Goal: Book appointment/travel/reservation

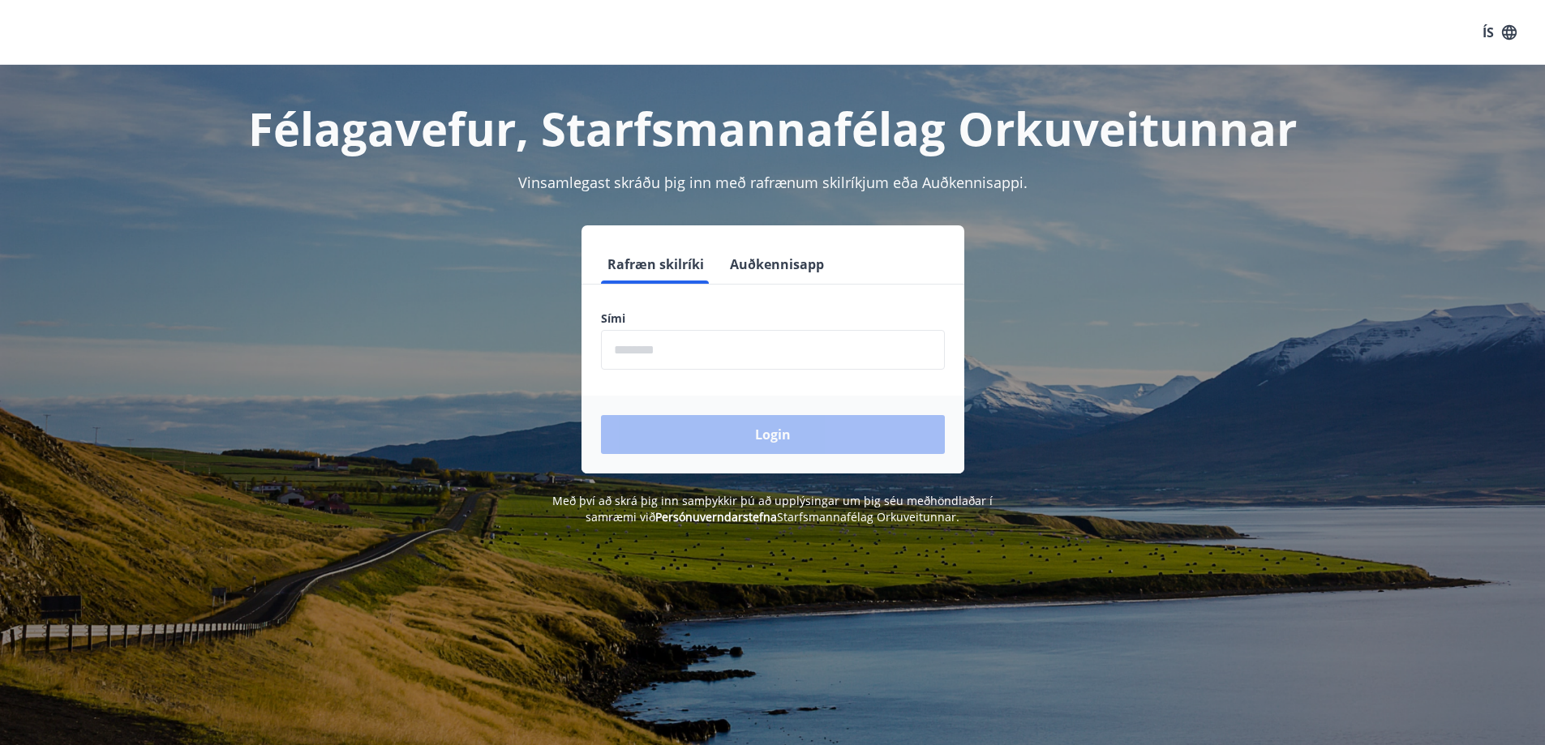
click at [739, 334] on input "phone" at bounding box center [773, 350] width 344 height 40
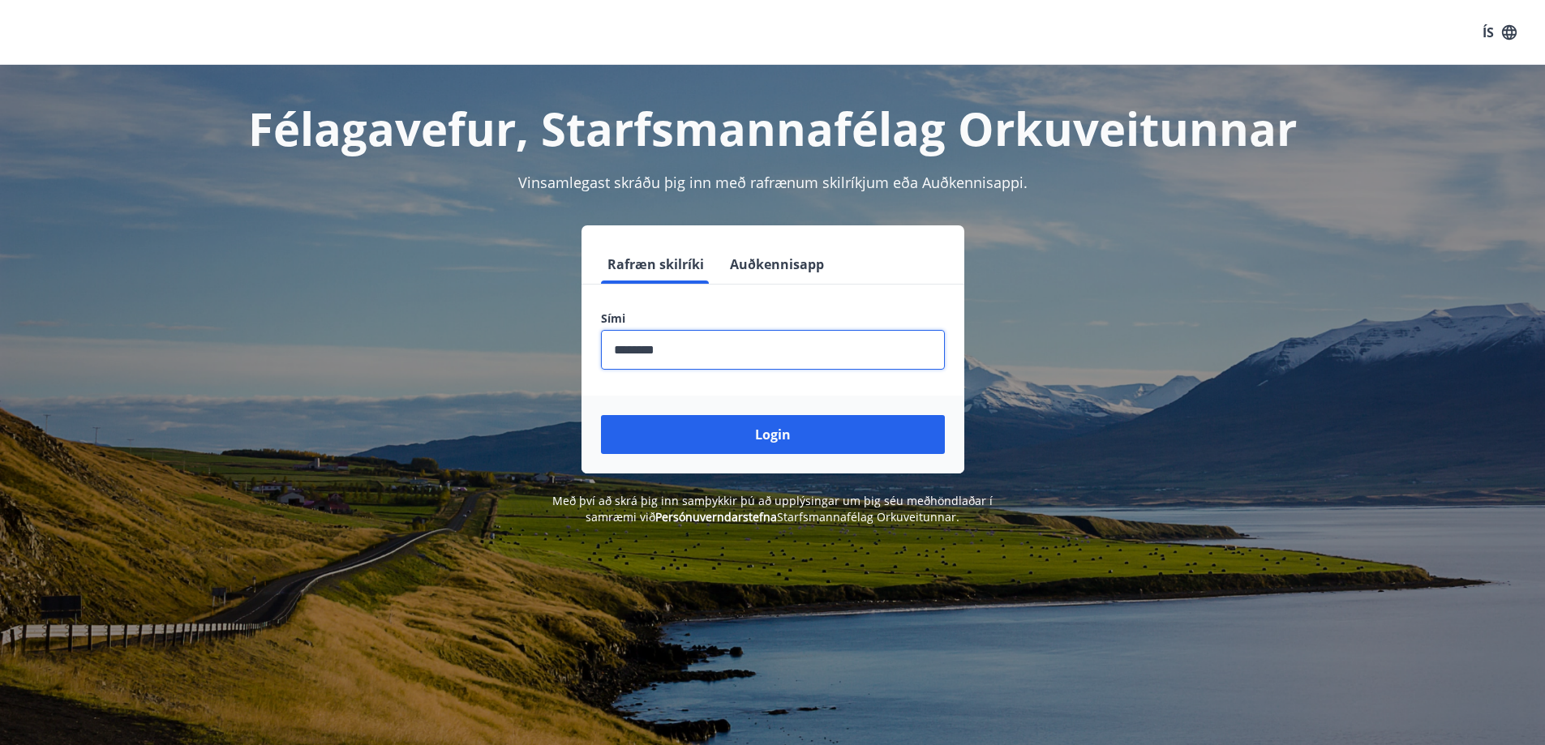
type input "********"
click at [737, 447] on button "Login" at bounding box center [773, 434] width 344 height 39
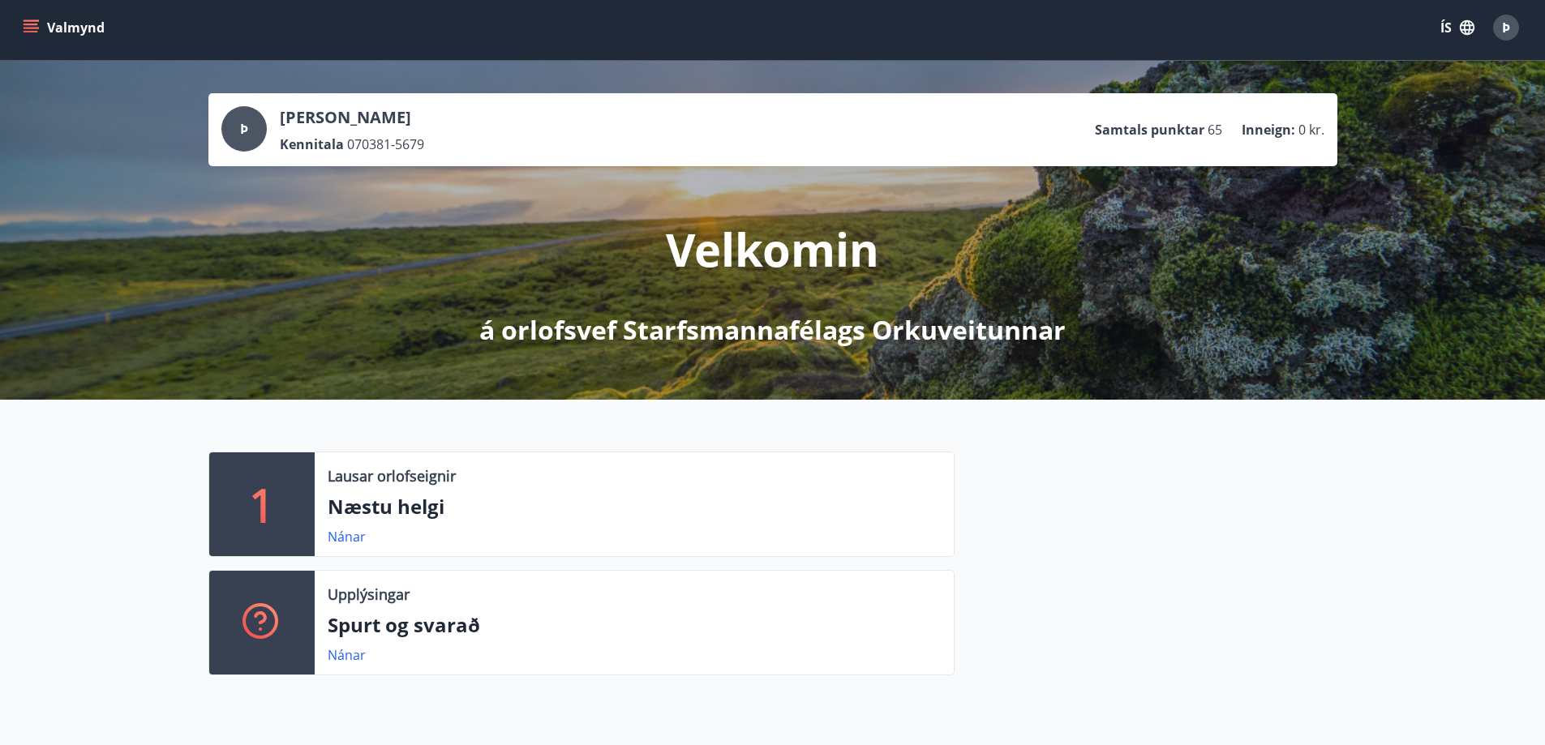
scroll to position [406, 0]
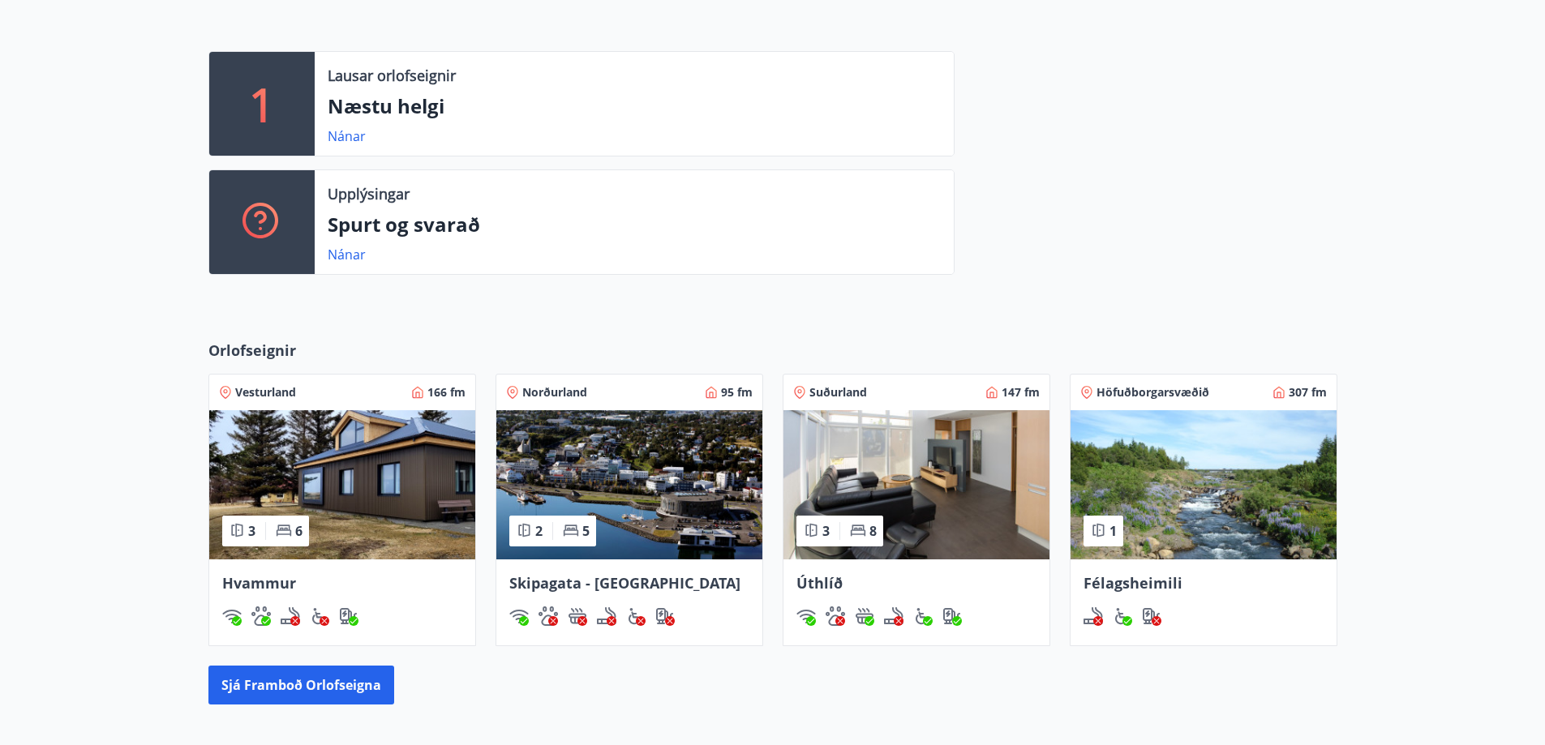
click at [1129, 578] on span "Félagsheimili" at bounding box center [1133, 582] width 99 height 19
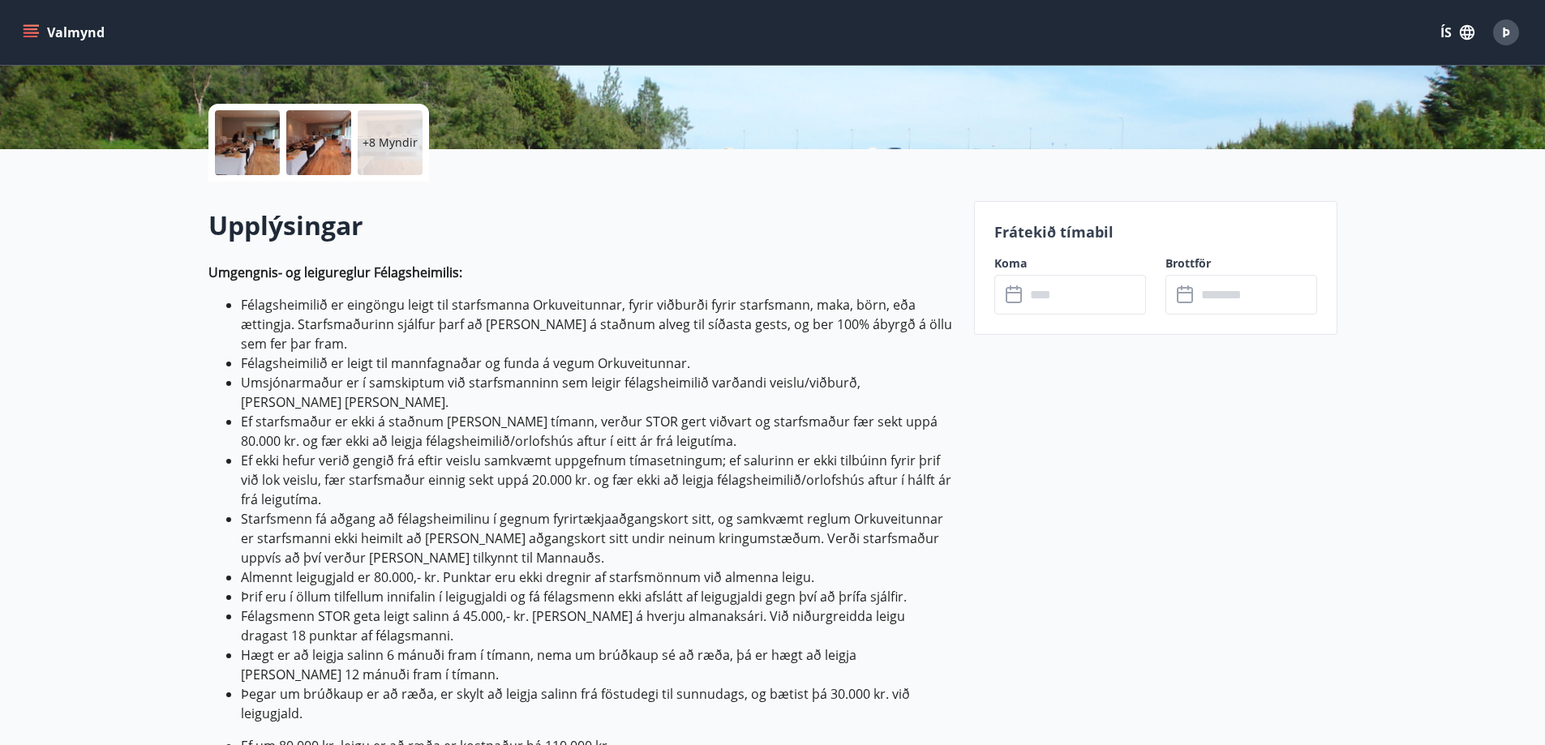
scroll to position [324, 0]
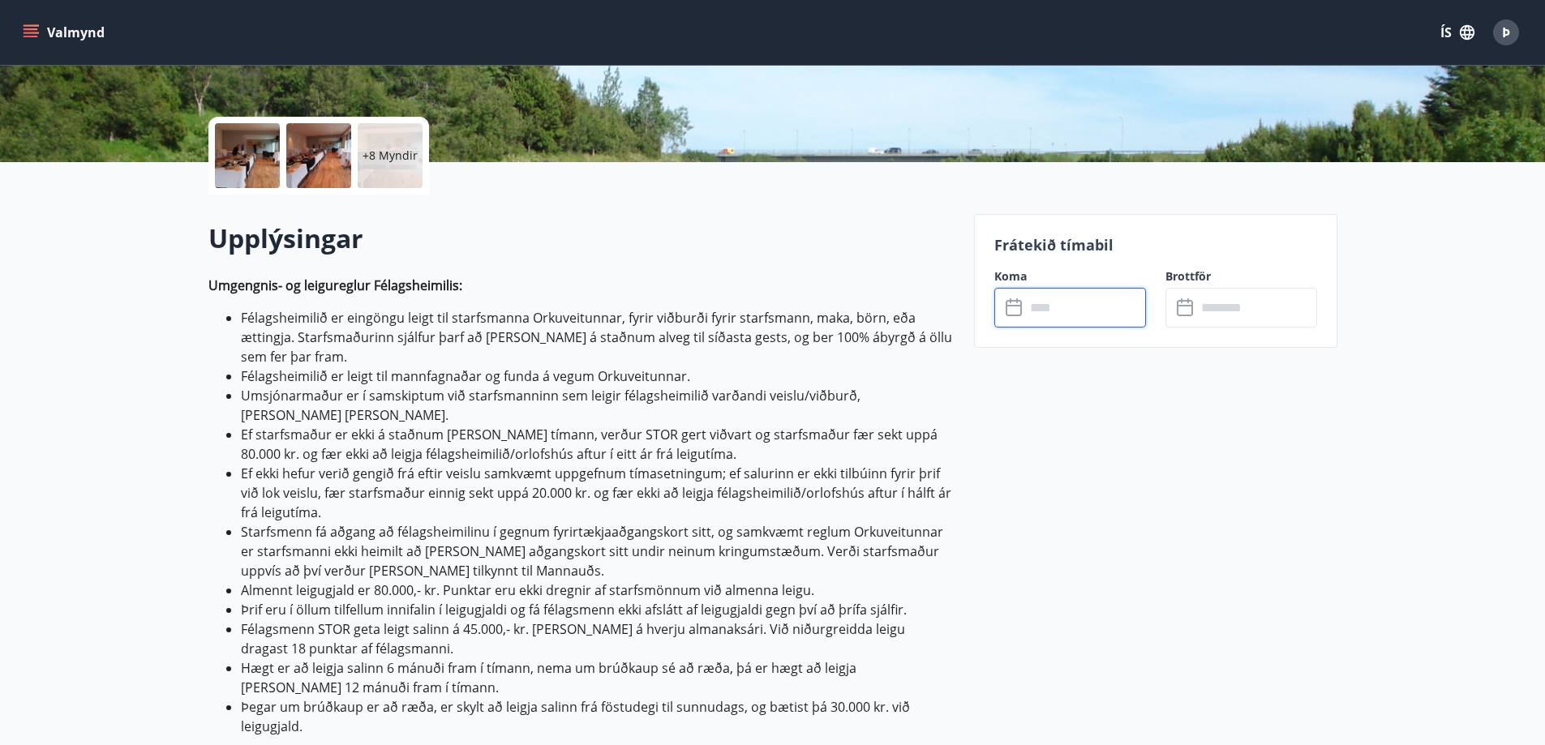
click at [1090, 304] on input "text" at bounding box center [1085, 308] width 121 height 40
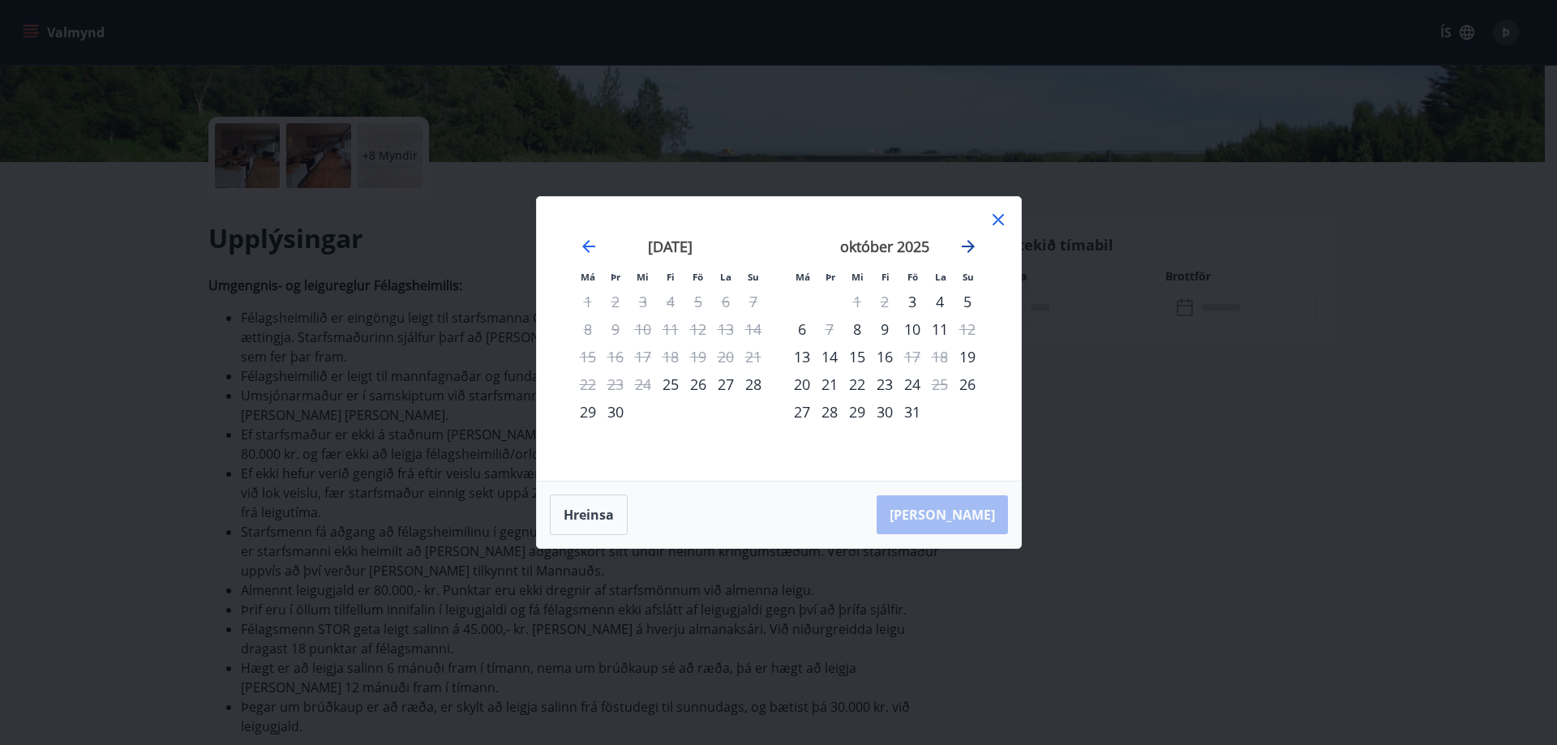
click at [969, 247] on icon "Move forward to switch to the next month." at bounding box center [968, 246] width 13 height 13
click at [912, 412] on div "27" at bounding box center [913, 412] width 28 height 28
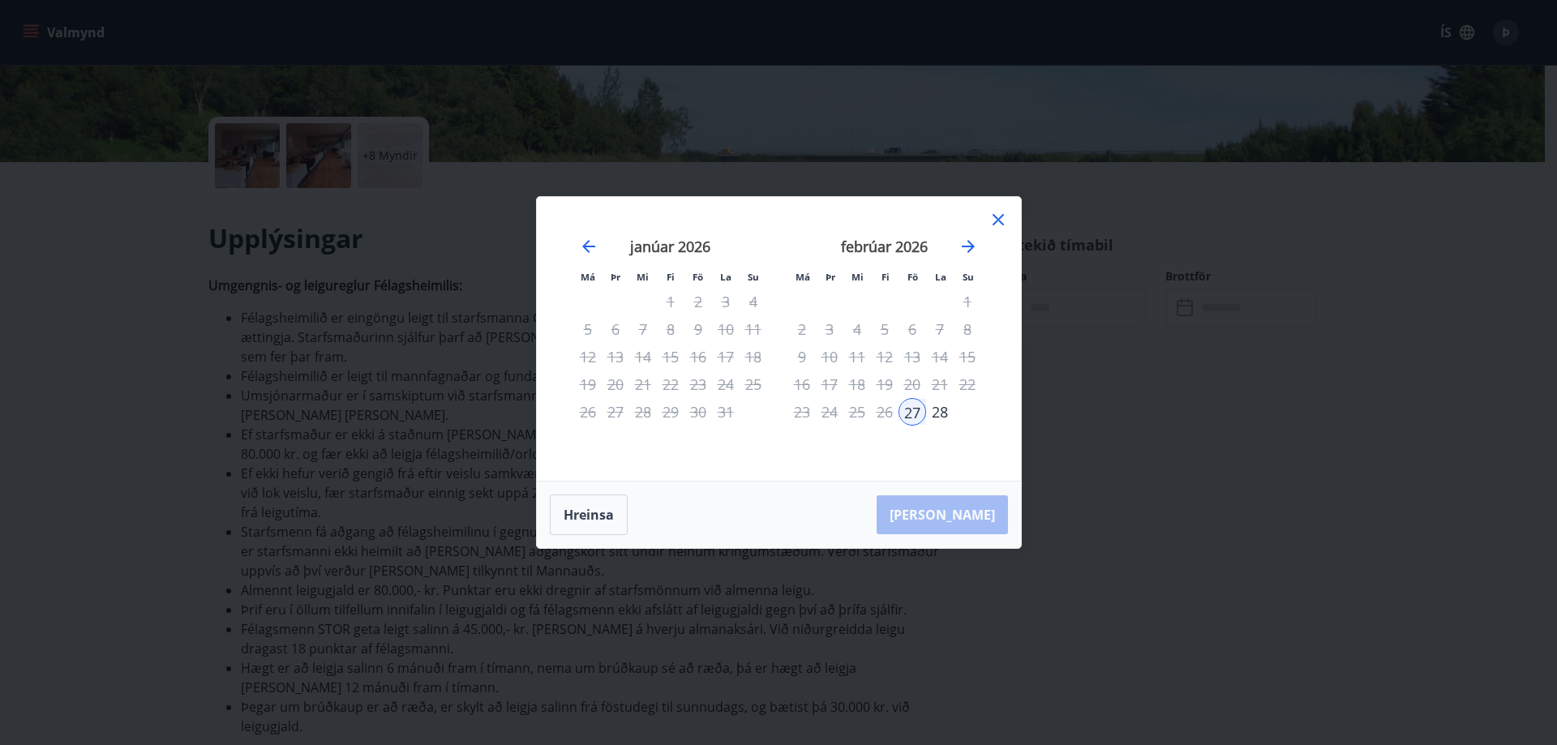
click at [938, 411] on div "28" at bounding box center [940, 412] width 28 height 28
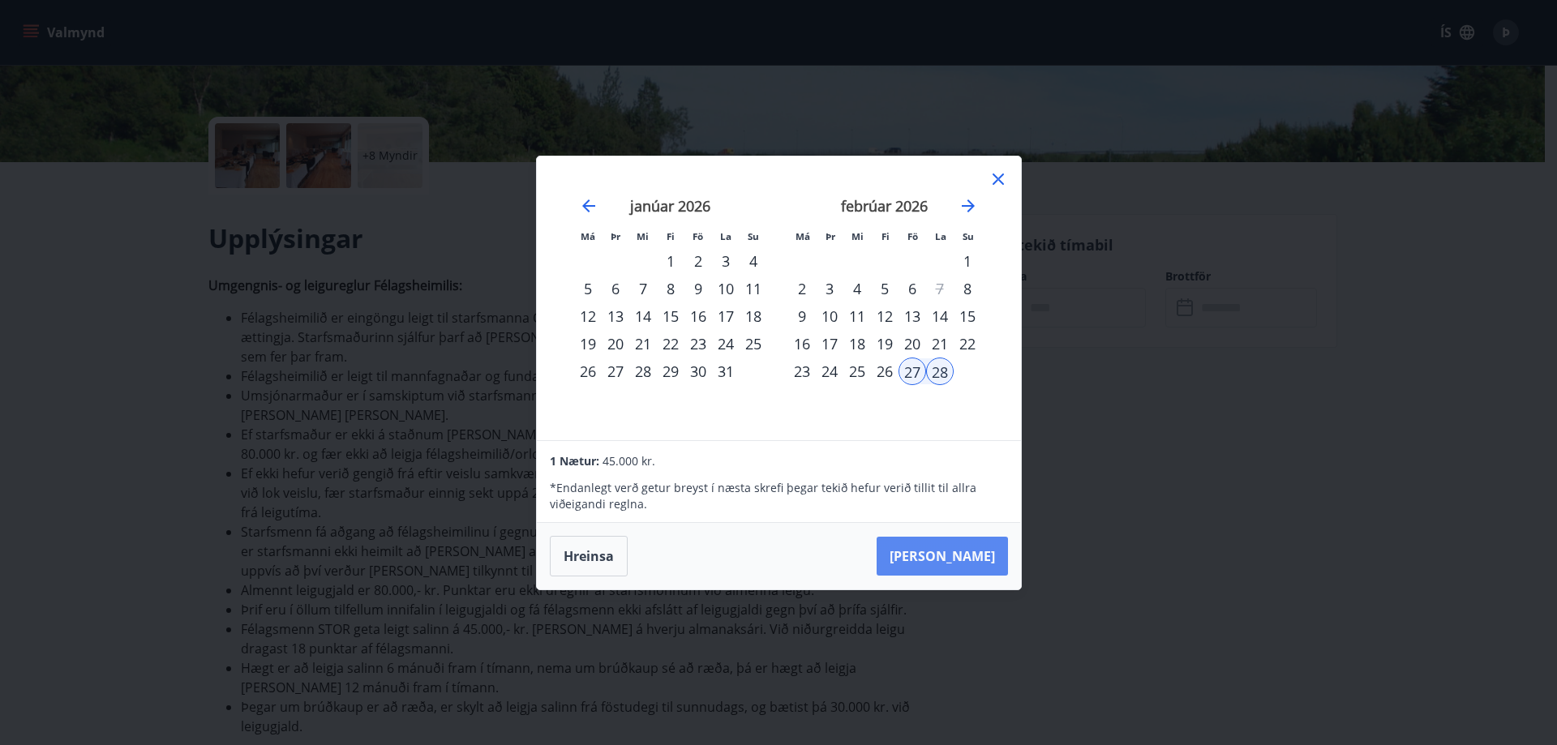
click at [955, 552] on button "Taka Frá" at bounding box center [942, 556] width 131 height 39
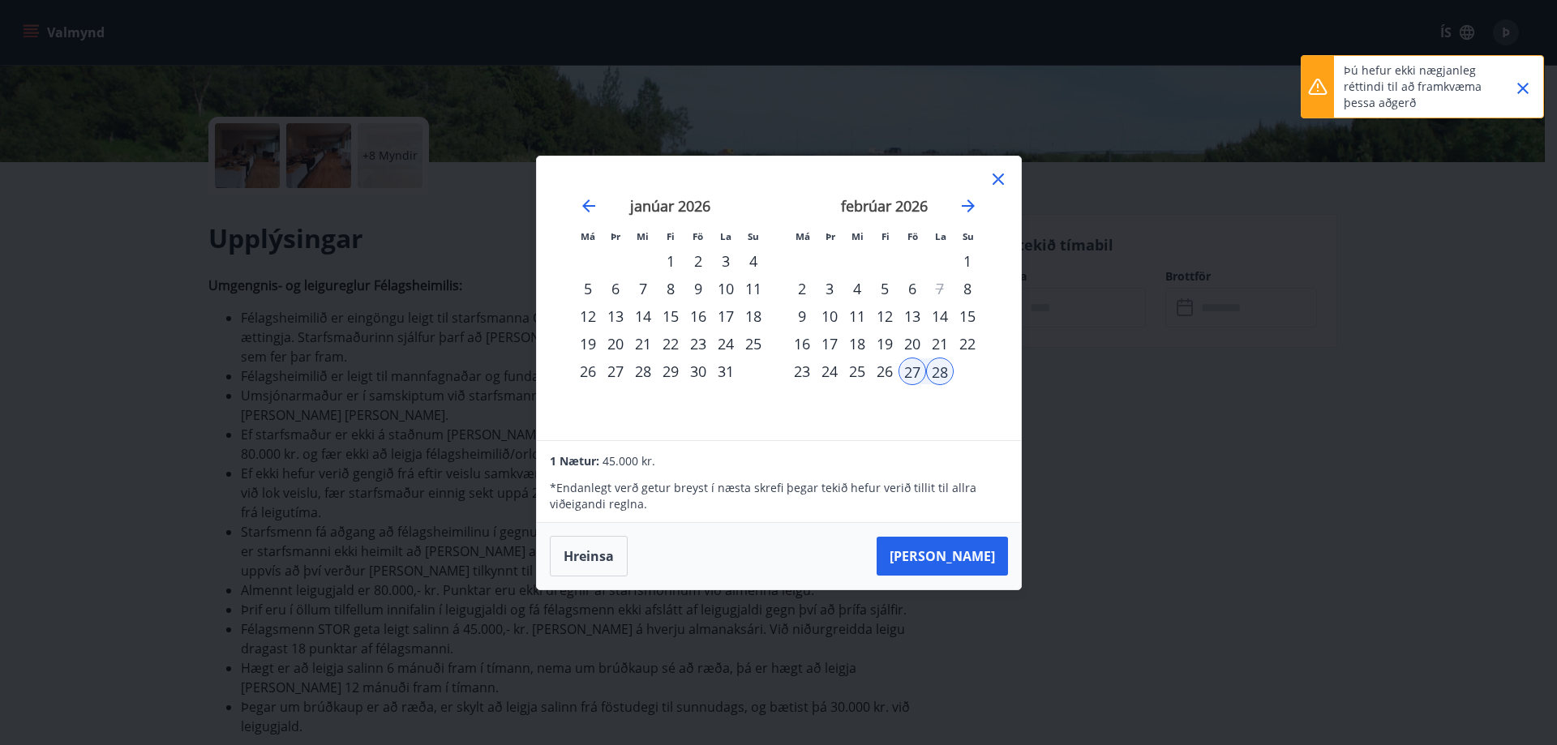
click at [1526, 85] on icon "Close" at bounding box center [1523, 88] width 11 height 11
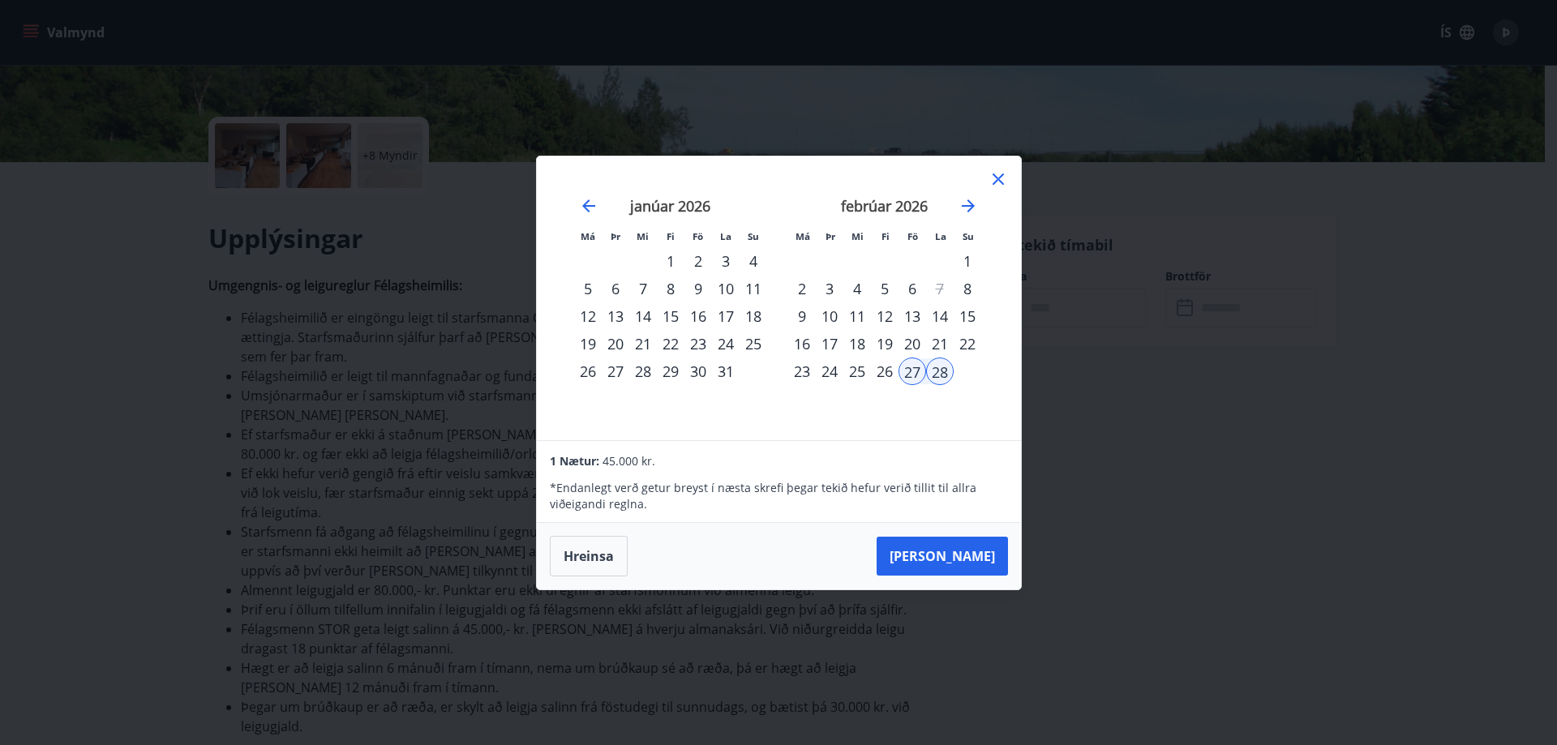
click at [1000, 177] on icon at bounding box center [998, 179] width 11 height 11
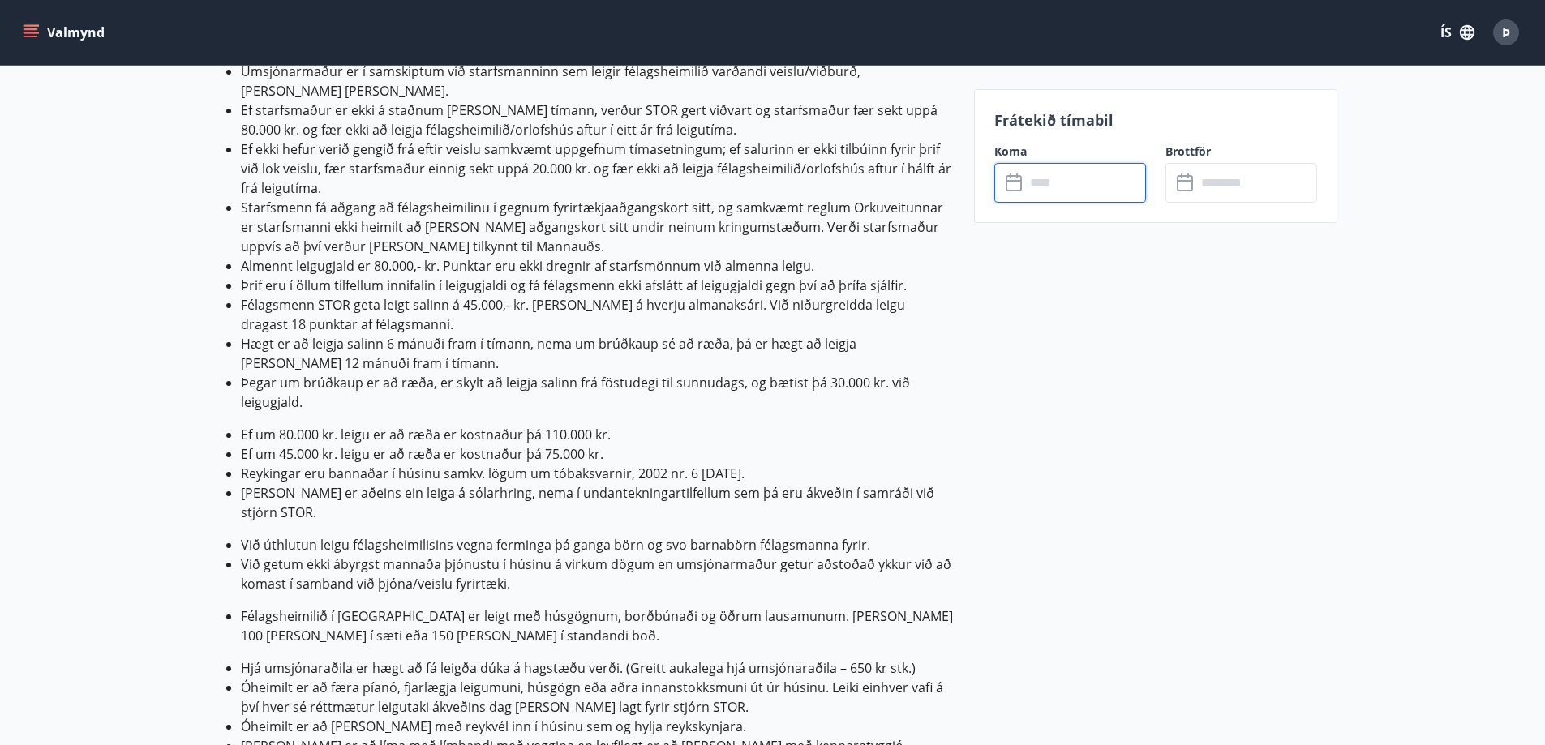
scroll to position [568, 0]
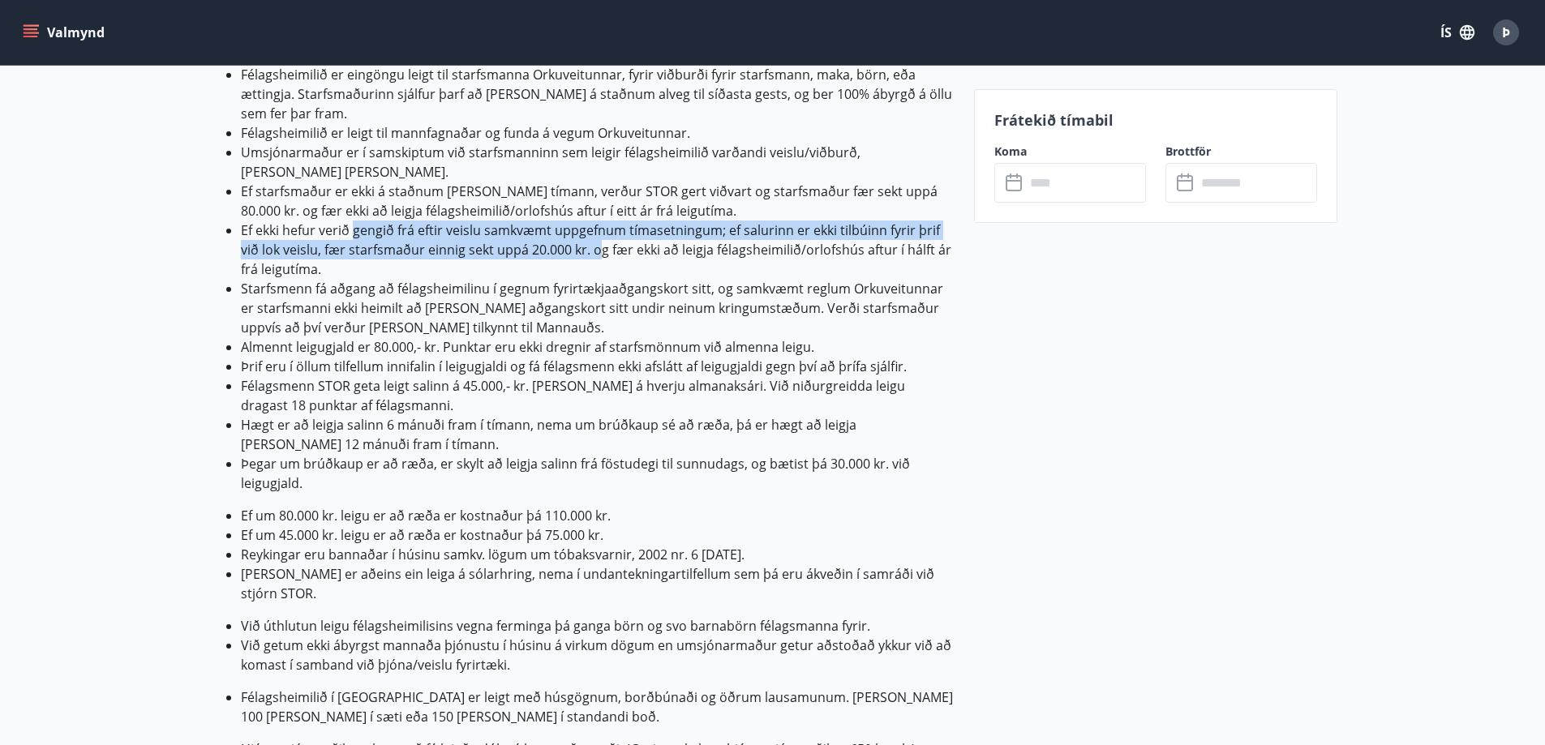
drag, startPoint x: 354, startPoint y: 215, endPoint x: 611, endPoint y: 230, distance: 257.6
click at [611, 230] on li "Ef ekki hefur verið gengið frá eftir veislu samkvæmt uppgefnum tímasetningum; e…" at bounding box center [598, 250] width 714 height 58
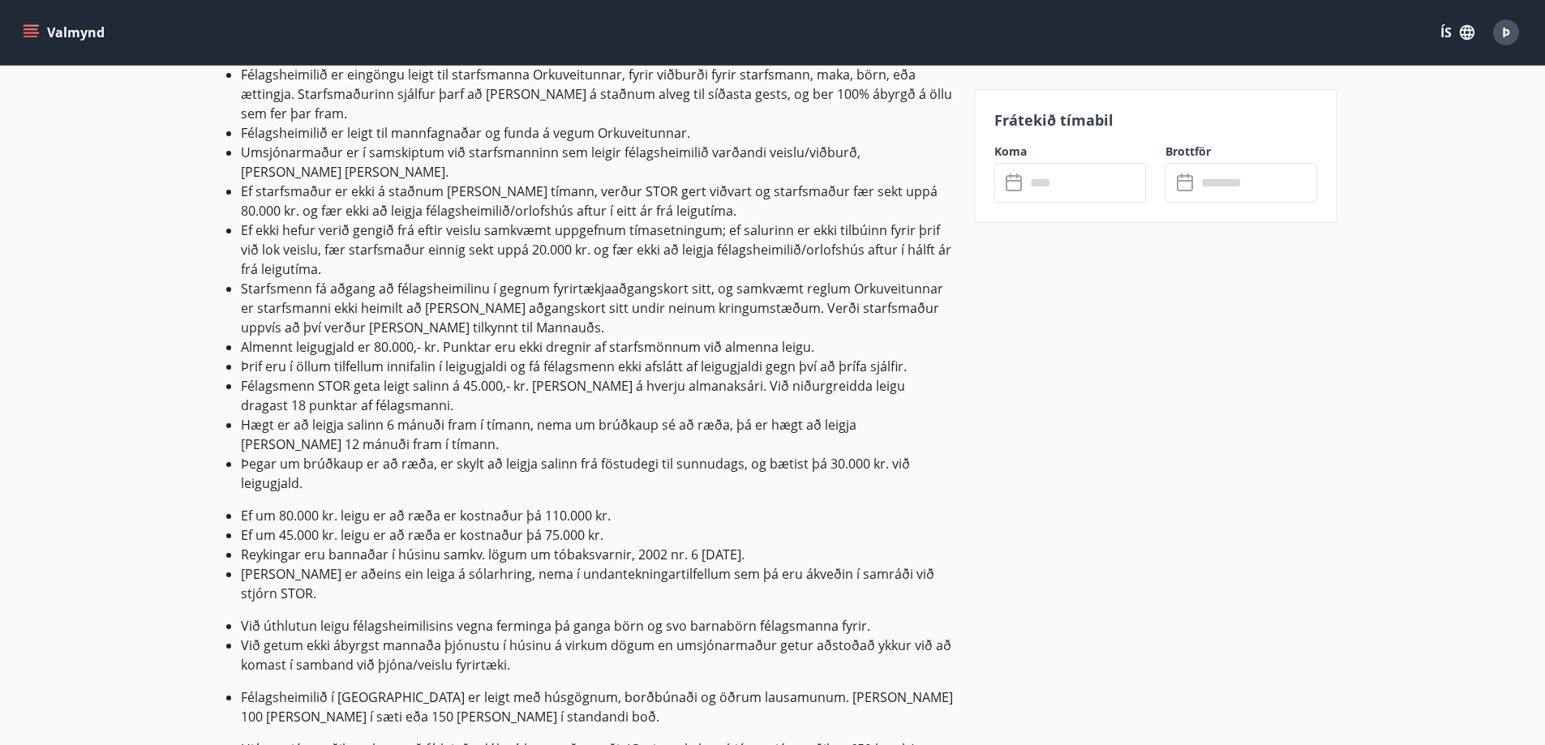
click at [733, 234] on li "Ef ekki hefur verið gengið frá eftir veislu samkvæmt uppgefnum tímasetningum; e…" at bounding box center [598, 250] width 714 height 58
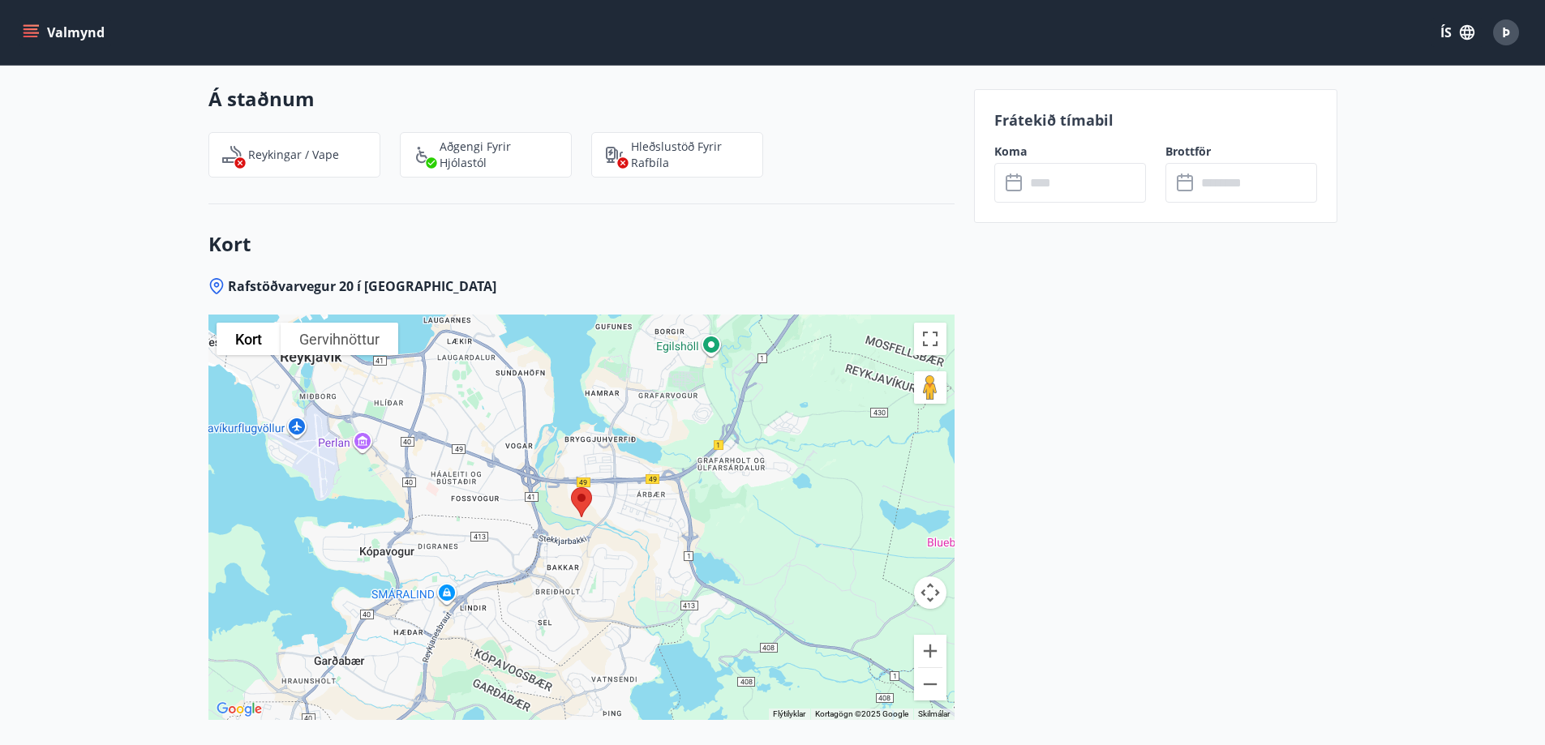
scroll to position [2268, 0]
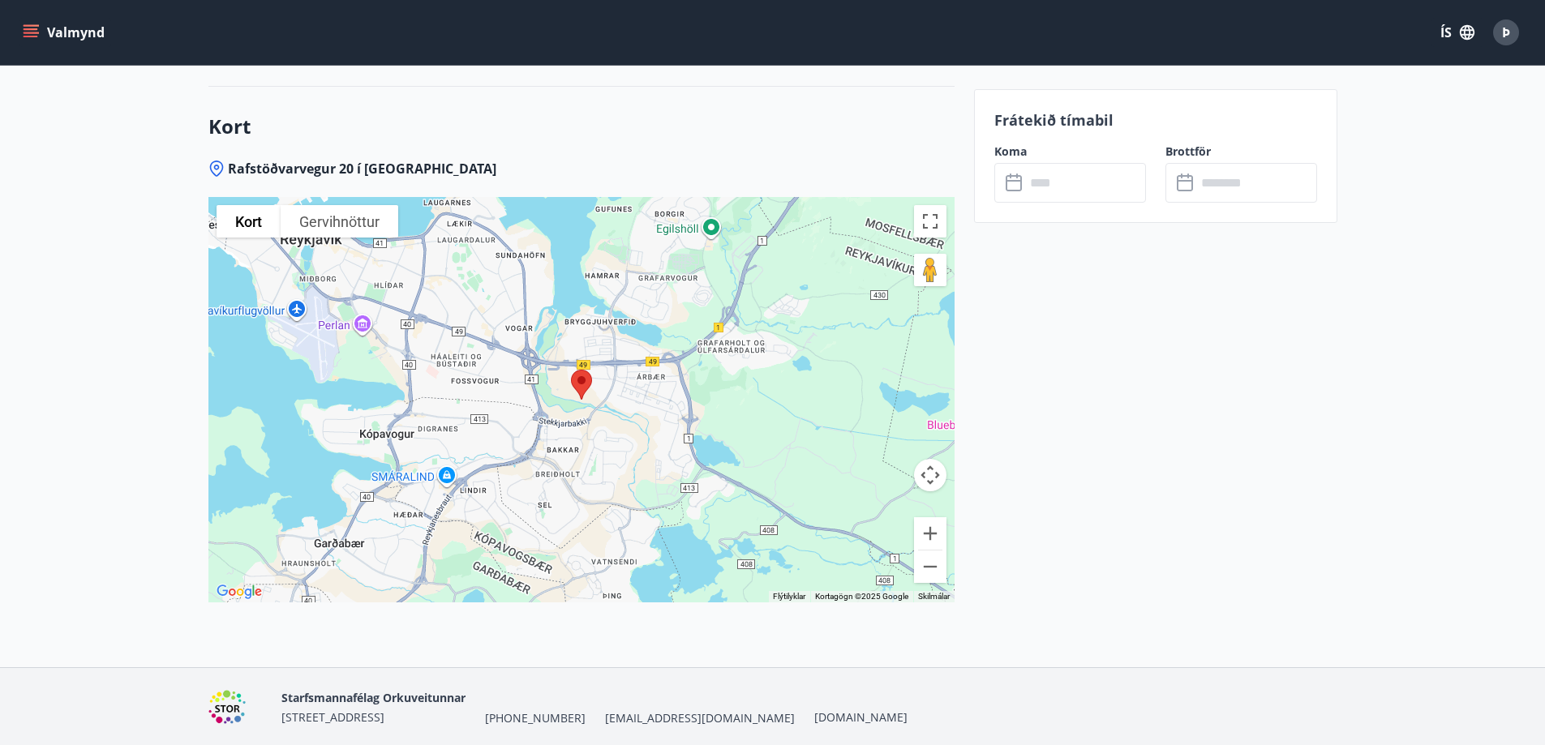
click at [651, 711] on span "[EMAIL_ADDRESS][DOMAIN_NAME]" at bounding box center [700, 719] width 190 height 16
